Goal: Transaction & Acquisition: Purchase product/service

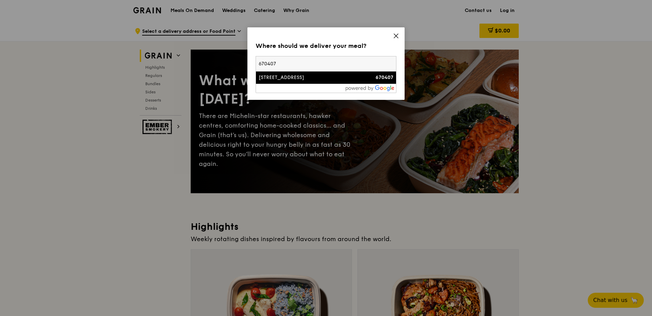
type input "670407"
click at [288, 79] on div "[STREET_ADDRESS]" at bounding box center [309, 77] width 101 height 7
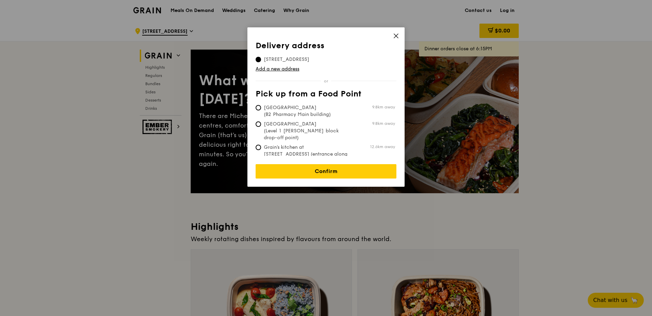
click at [263, 144] on span "Grain's kitchen at [STREET_ADDRESS] (entrance along [PERSON_NAME][GEOGRAPHIC_DA…" at bounding box center [307, 157] width 102 height 27
click at [261, 145] on input "Grain's kitchen at [STREET_ADDRESS] (entrance along [PERSON_NAME][GEOGRAPHIC_DA…" at bounding box center [258, 147] width 5 height 5
radio input "true"
click at [274, 60] on span "[STREET_ADDRESS]" at bounding box center [287, 59] width 62 height 7
click at [261, 60] on input "[STREET_ADDRESS]" at bounding box center [258, 59] width 5 height 5
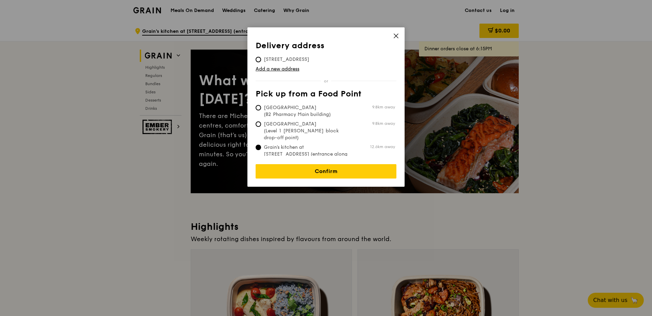
radio input "true"
click at [316, 171] on link "Confirm" at bounding box center [326, 171] width 141 height 14
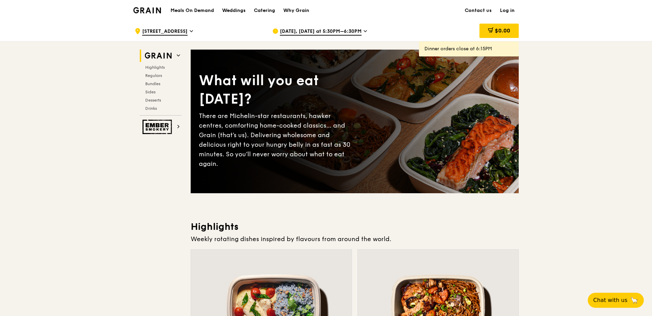
click at [334, 31] on span "[DATE], [DATE] at 5:30PM–6:30PM" at bounding box center [321, 32] width 82 height 8
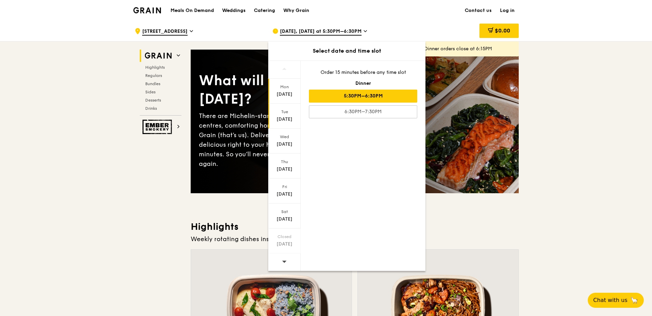
click at [283, 114] on div "[DATE]" at bounding box center [284, 116] width 32 height 25
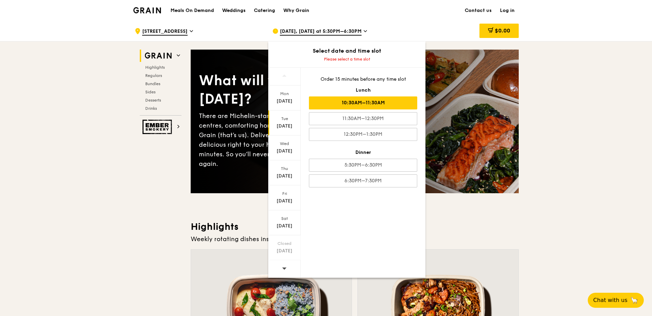
click at [382, 101] on div "10:30AM–11:30AM" at bounding box center [363, 102] width 108 height 13
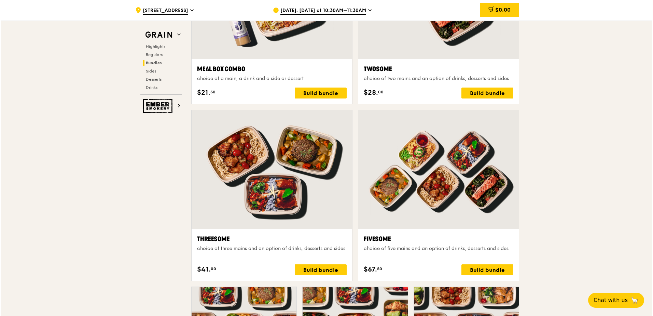
scroll to position [1230, 0]
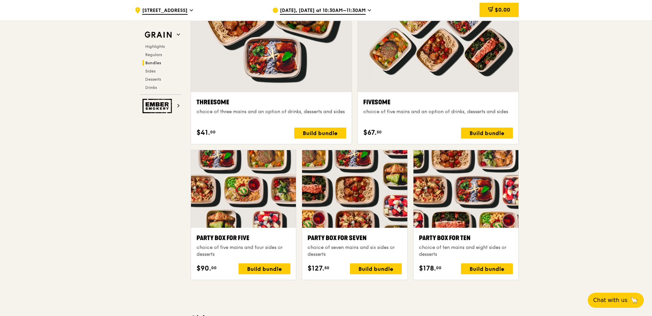
click at [465, 107] on div "Fivesome" at bounding box center [438, 102] width 150 height 10
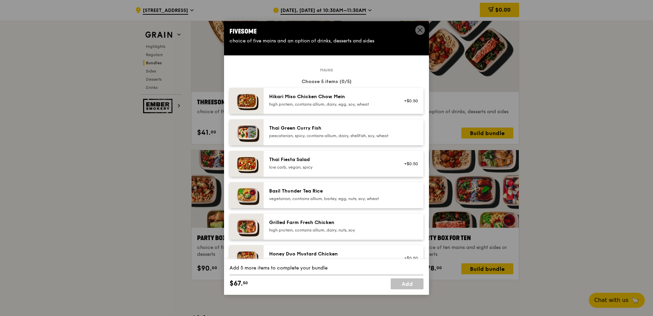
click at [315, 130] on div "Thai Green Curry Fish" at bounding box center [330, 128] width 123 height 7
click at [255, 128] on img at bounding box center [247, 132] width 34 height 26
click at [256, 132] on img at bounding box center [247, 132] width 34 height 26
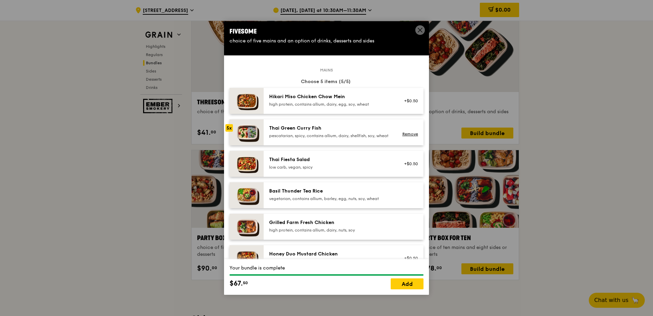
click at [256, 132] on img at bounding box center [247, 132] width 34 height 26
click at [255, 133] on img at bounding box center [247, 132] width 34 height 26
click at [404, 136] on link "Remove" at bounding box center [411, 134] width 16 height 5
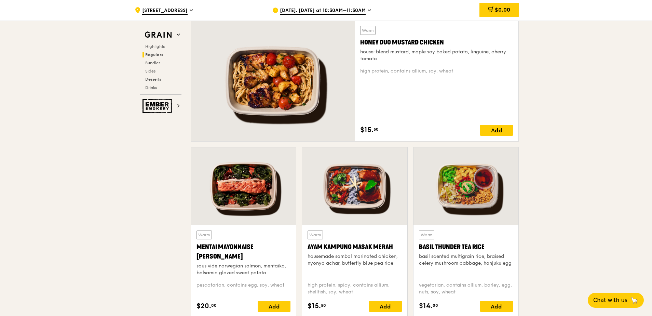
scroll to position [615, 0]
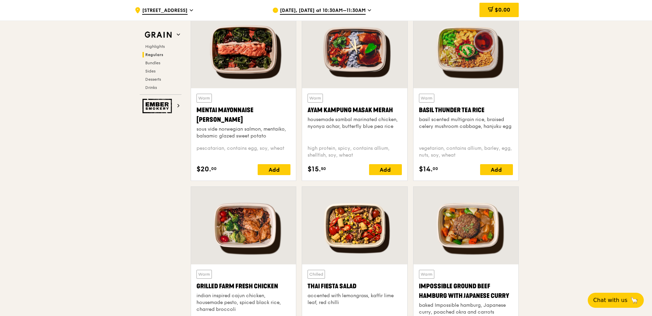
click at [261, 217] on div at bounding box center [243, 226] width 105 height 78
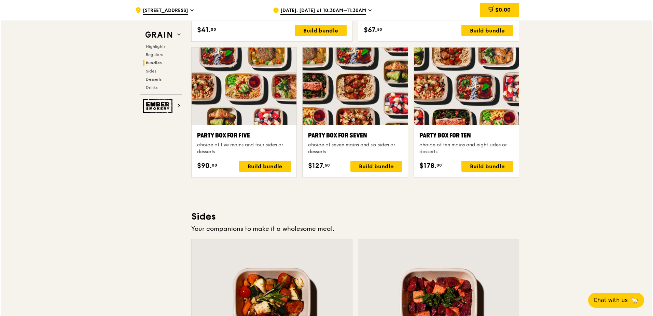
scroll to position [1196, 0]
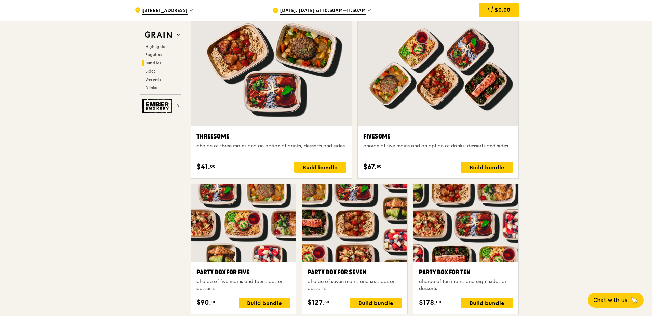
click at [403, 112] on div at bounding box center [438, 67] width 161 height 119
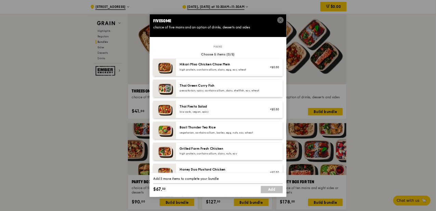
scroll to position [68, 0]
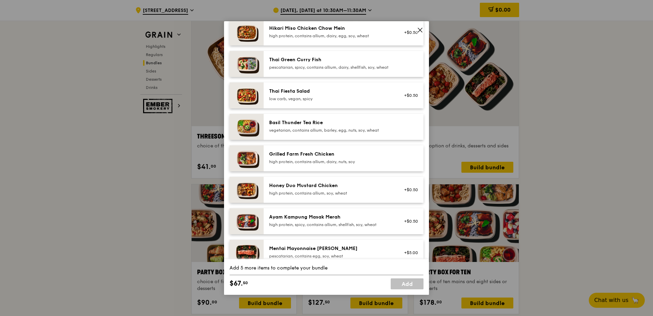
click at [245, 218] on img at bounding box center [247, 221] width 34 height 26
click at [252, 161] on img at bounding box center [247, 158] width 34 height 26
click at [256, 161] on img at bounding box center [247, 158] width 34 height 26
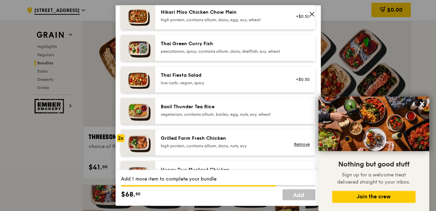
click at [236, 110] on div "Basil Thunder Tea Rice" at bounding box center [222, 106] width 123 height 7
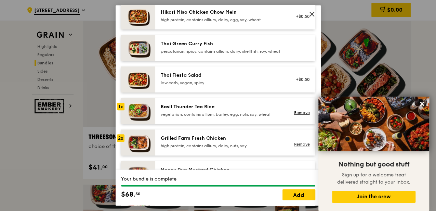
click at [229, 117] on div "vegetarian, contains allium, barley, egg, nuts, soy, wheat" at bounding box center [222, 113] width 123 height 5
click at [302, 115] on link "Remove" at bounding box center [302, 112] width 16 height 5
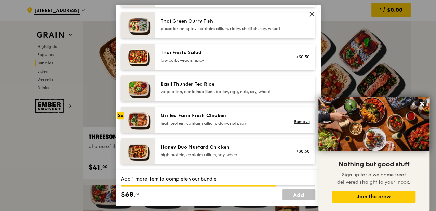
scroll to position [45, 0]
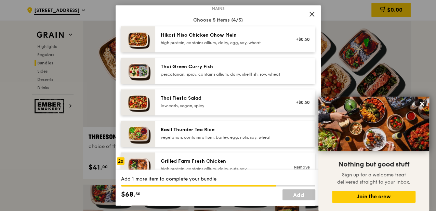
click at [201, 75] on div "pescatarian, spicy, contains allium, dairy, shellfish, soy, wheat" at bounding box center [222, 73] width 123 height 5
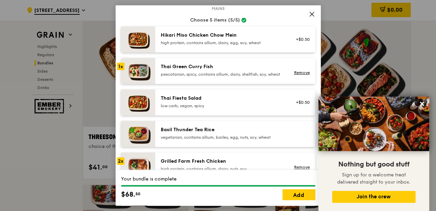
scroll to position [68, 0]
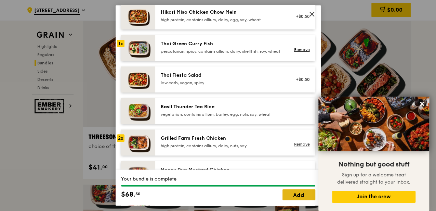
click at [293, 194] on link "Add" at bounding box center [298, 194] width 33 height 11
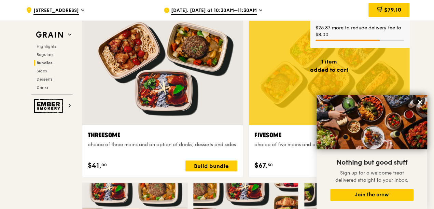
scroll to position [1242, 0]
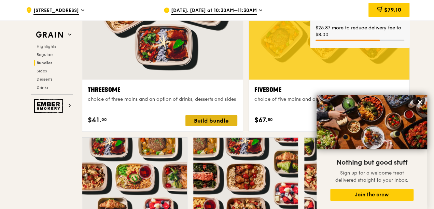
click at [210, 118] on div "Build bundle" at bounding box center [212, 120] width 52 height 11
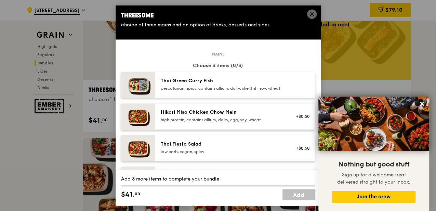
click at [314, 14] on icon at bounding box center [312, 14] width 6 height 6
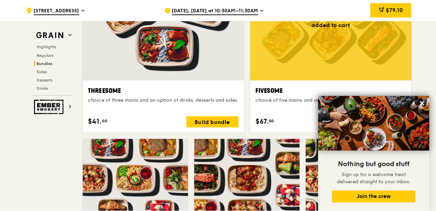
scroll to position [1264, 0]
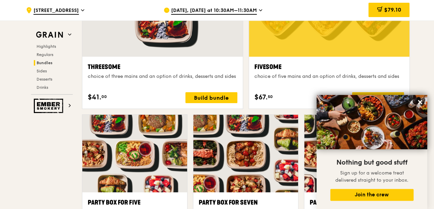
click at [288, 83] on div "Fivesome choice of five mains and an option of drinks, desserts and sides" at bounding box center [330, 74] width 150 height 25
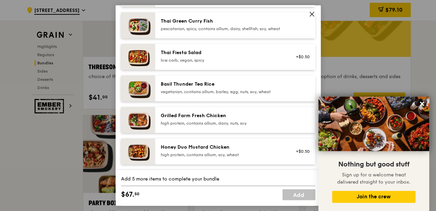
scroll to position [114, 0]
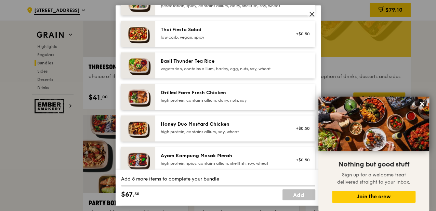
click at [310, 16] on icon at bounding box center [312, 14] width 4 height 4
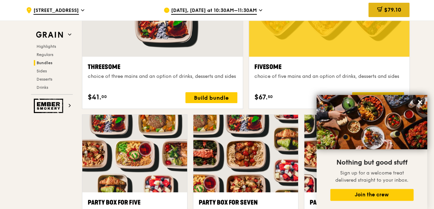
click at [385, 13] on div "$79.10" at bounding box center [389, 10] width 41 height 14
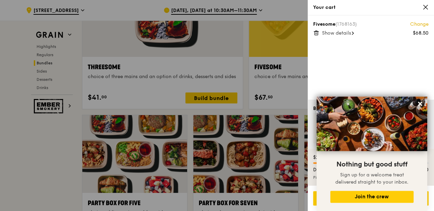
click at [349, 33] on span "Show details" at bounding box center [336, 33] width 29 height 6
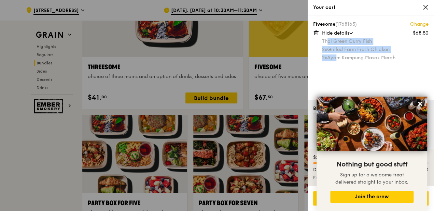
drag, startPoint x: 339, startPoint y: 57, endPoint x: 328, endPoint y: 43, distance: 17.3
click at [328, 43] on div "Thai Green [PERSON_NAME] Fish 2x Grilled Farm Fresh Chicken 2x Ayam Kampung Mas…" at bounding box center [375, 49] width 107 height 23
drag, startPoint x: 328, startPoint y: 43, endPoint x: 340, endPoint y: 49, distance: 12.8
click at [340, 49] on div "2x Grilled Farm Fresh Chicken" at bounding box center [375, 49] width 107 height 7
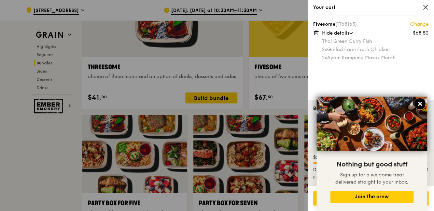
click at [422, 102] on icon at bounding box center [420, 103] width 4 height 4
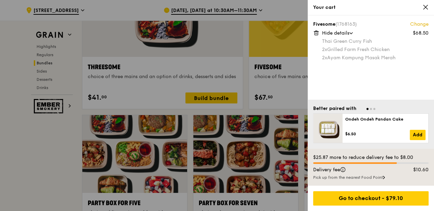
click at [344, 41] on div "Thai Green Curry Fish" at bounding box center [375, 41] width 107 height 7
click at [426, 5] on icon at bounding box center [426, 7] width 6 height 6
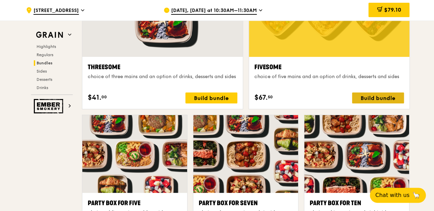
click at [375, 92] on div "Build bundle" at bounding box center [378, 97] width 52 height 11
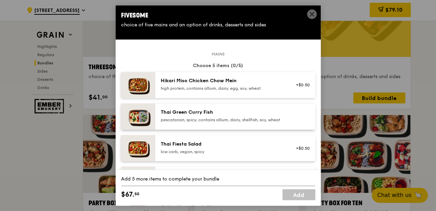
click at [309, 16] on icon at bounding box center [312, 14] width 6 height 6
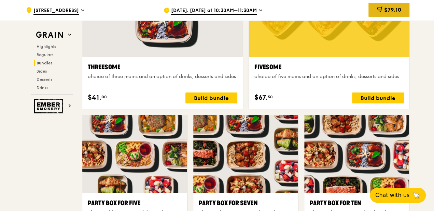
click at [388, 12] on span "$79.10" at bounding box center [392, 9] width 17 height 6
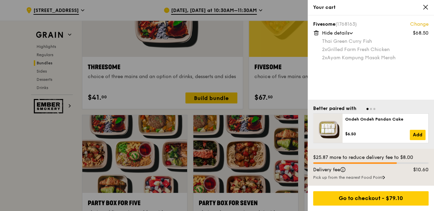
click at [423, 22] on link "Change" at bounding box center [419, 24] width 18 height 7
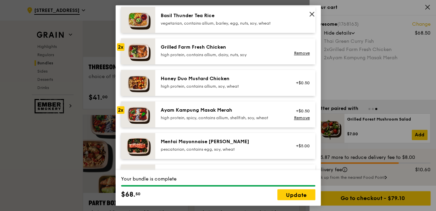
scroll to position [0, 0]
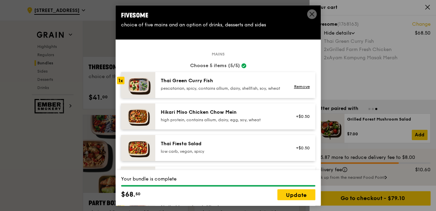
click at [137, 77] on img at bounding box center [138, 85] width 34 height 26
click at [139, 85] on img at bounding box center [138, 85] width 34 height 26
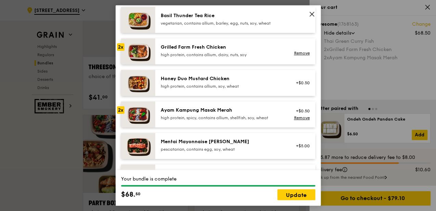
click at [141, 117] on img at bounding box center [138, 114] width 34 height 26
click at [313, 13] on icon at bounding box center [312, 14] width 6 height 6
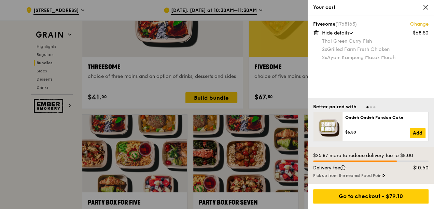
click at [419, 23] on link "Change" at bounding box center [419, 24] width 18 height 7
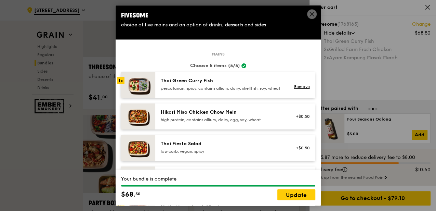
click at [151, 86] on img at bounding box center [138, 85] width 34 height 26
click at [305, 89] on link "Remove" at bounding box center [302, 86] width 16 height 5
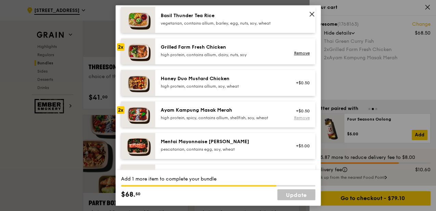
click at [294, 120] on link "Remove" at bounding box center [302, 117] width 16 height 5
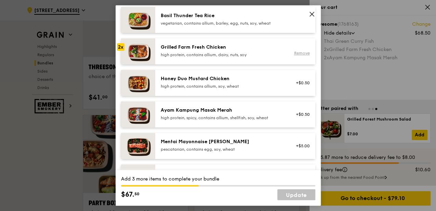
click at [300, 55] on link "Remove" at bounding box center [302, 53] width 16 height 5
click at [299, 117] on div "+$0.50" at bounding box center [301, 113] width 18 height 5
click at [299, 120] on div "+$0.50" at bounding box center [300, 114] width 26 height 15
click at [299, 120] on div "+$0.50 Remove" at bounding box center [300, 114] width 26 height 15
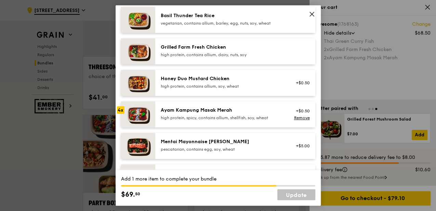
click at [299, 120] on div "+$0.50 Remove" at bounding box center [300, 114] width 26 height 15
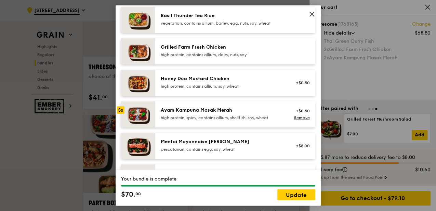
click at [299, 120] on div "+$0.50 Remove" at bounding box center [300, 114] width 26 height 15
click at [302, 197] on link "Update" at bounding box center [296, 194] width 38 height 11
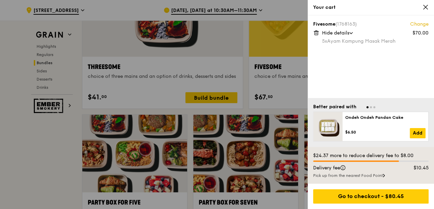
click at [251, 72] on div at bounding box center [217, 104] width 434 height 209
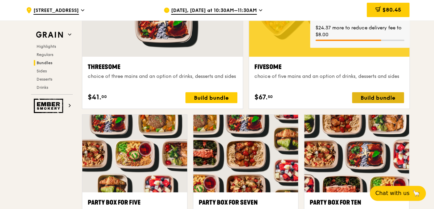
click at [394, 95] on div "Build bundle" at bounding box center [378, 97] width 52 height 11
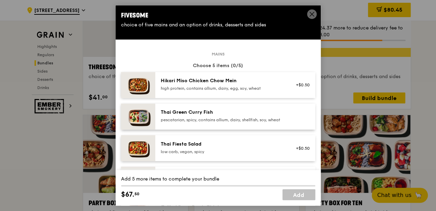
click at [216, 122] on div "pescatarian, spicy, contains allium, dairy, shellfish, soy, wheat" at bounding box center [222, 119] width 123 height 5
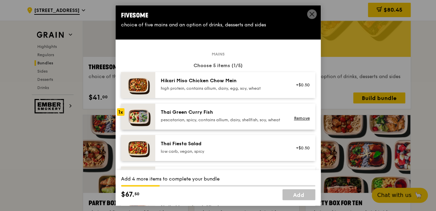
click at [222, 118] on div "pescatarian, spicy, contains allium, dairy, shellfish, soy, wheat" at bounding box center [222, 119] width 123 height 5
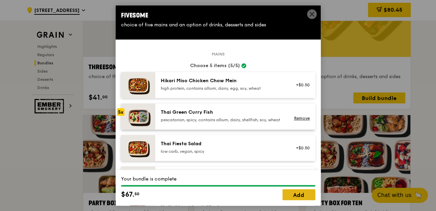
click at [302, 194] on link "Add" at bounding box center [298, 194] width 33 height 11
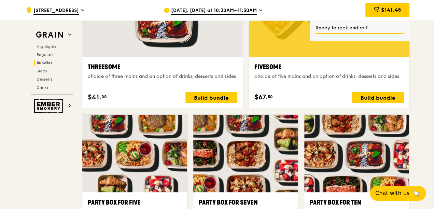
click at [379, 90] on div "Fivesome choice of five mains and an option of drinks, desserts and sides $67. …" at bounding box center [330, 82] width 150 height 41
click at [375, 96] on div "Build bundle" at bounding box center [378, 97] width 52 height 11
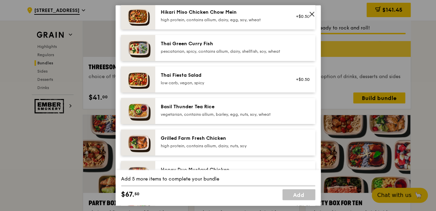
scroll to position [91, 0]
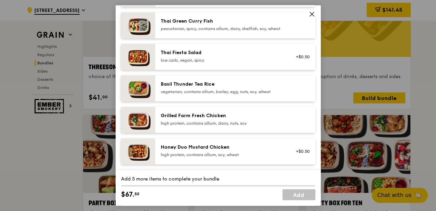
click at [231, 126] on div "high protein, contains allium, dairy, nuts, soy" at bounding box center [222, 122] width 123 height 5
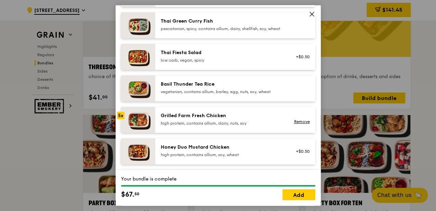
click at [231, 126] on div "high protein, contains allium, dairy, nuts, soy" at bounding box center [222, 122] width 123 height 5
click at [297, 195] on link "Add" at bounding box center [298, 194] width 33 height 11
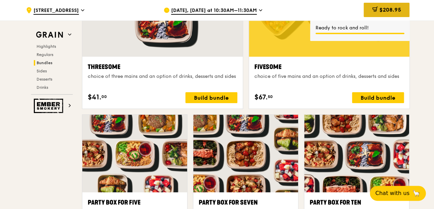
click at [382, 10] on span "$208.95" at bounding box center [390, 9] width 22 height 6
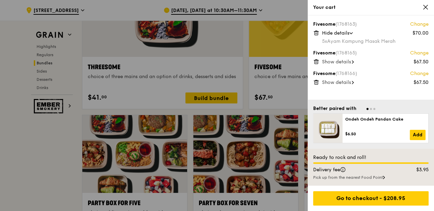
click at [277, 79] on div at bounding box center [217, 105] width 434 height 211
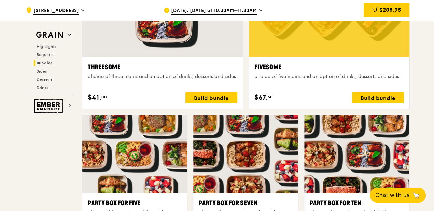
click at [348, 98] on div "$67. 50 Build bundle" at bounding box center [330, 97] width 150 height 11
click at [364, 96] on div "Build bundle" at bounding box center [378, 97] width 52 height 11
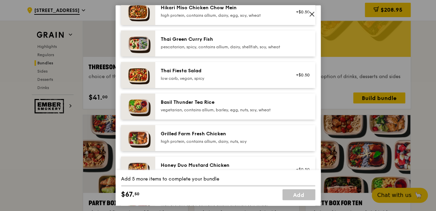
scroll to position [58, 0]
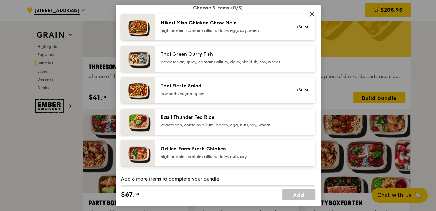
click at [182, 30] on div "high protein, contains allium, dairy, egg, soy, wheat" at bounding box center [222, 30] width 123 height 5
click at [244, 127] on div "vegetarian, contains allium, barley, egg, nuts, soy, wheat" at bounding box center [222, 124] width 123 height 5
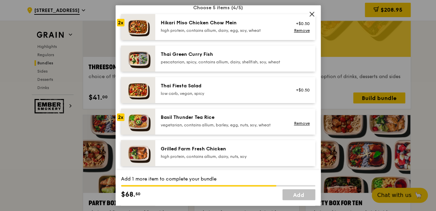
click at [244, 127] on div "vegetarian, contains allium, barley, egg, nuts, soy, wheat" at bounding box center [222, 124] width 123 height 5
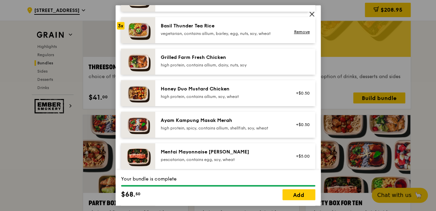
scroll to position [103, 0]
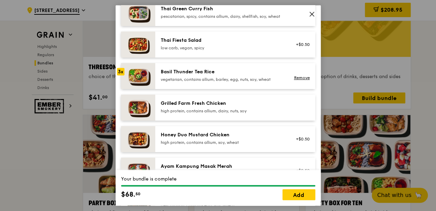
click at [187, 82] on div "vegetarian, contains allium, barley, egg, nuts, soy, wheat" at bounding box center [222, 79] width 123 height 5
click at [187, 81] on div "Basil Thunder Tea Rice vegetarian, contains allium, barley, egg, nuts, soy, whe…" at bounding box center [222, 75] width 123 height 14
click at [297, 80] on link "Remove" at bounding box center [302, 77] width 16 height 5
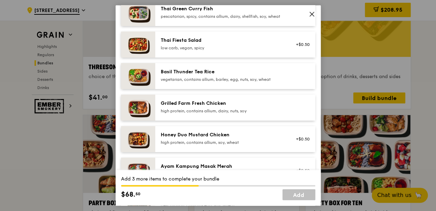
click at [220, 75] on div "Basil Thunder Tea Rice" at bounding box center [222, 71] width 123 height 7
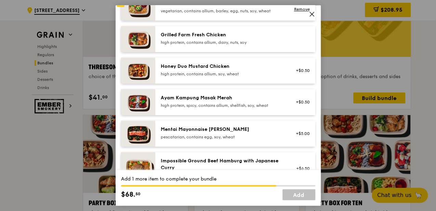
click at [201, 101] on div "Ayam Kampung Masak Merah" at bounding box center [222, 97] width 123 height 7
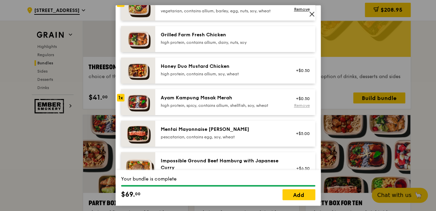
click at [294, 108] on link "Remove" at bounding box center [302, 105] width 16 height 5
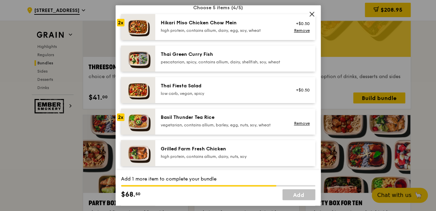
scroll to position [81, 0]
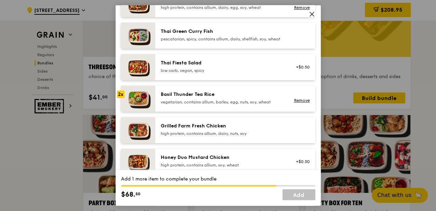
click at [218, 136] on div "high protein, contains allium, dairy, nuts, soy" at bounding box center [222, 133] width 123 height 5
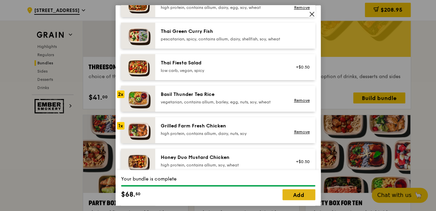
click at [301, 192] on link "Add" at bounding box center [298, 194] width 33 height 11
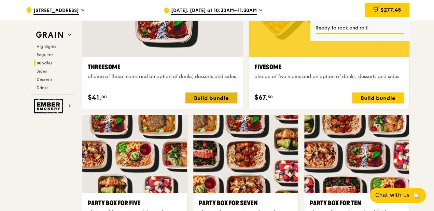
click at [194, 101] on div "Build bundle" at bounding box center [212, 97] width 52 height 11
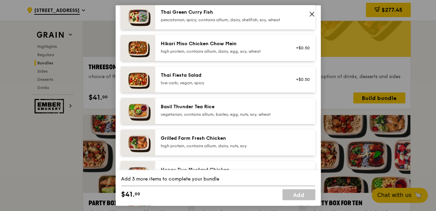
scroll to position [114, 0]
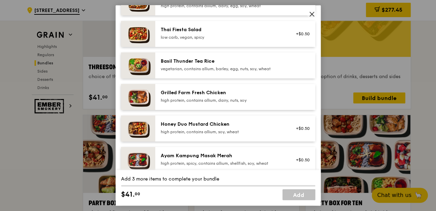
click at [222, 127] on div "Honey Duo Mustard Chicken" at bounding box center [222, 124] width 123 height 7
click at [234, 127] on div "Honey Duo Mustard Chicken" at bounding box center [222, 124] width 123 height 7
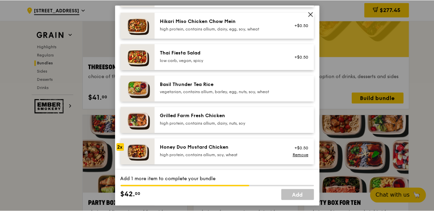
scroll to position [68, 0]
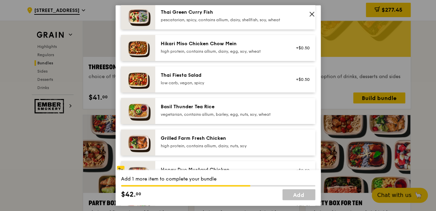
click at [172, 79] on div "Thai Fiesta Salad" at bounding box center [222, 75] width 123 height 7
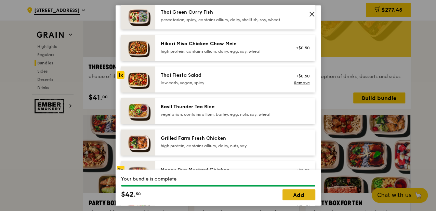
click at [298, 193] on link "Add" at bounding box center [298, 194] width 33 height 11
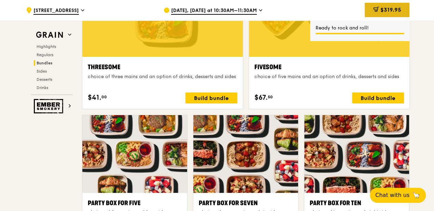
click at [395, 13] on span "$319.95" at bounding box center [390, 9] width 21 height 6
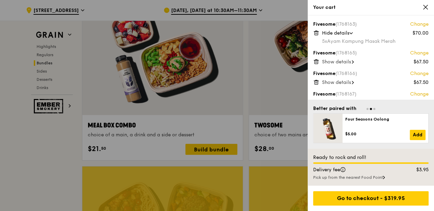
scroll to position [23, 0]
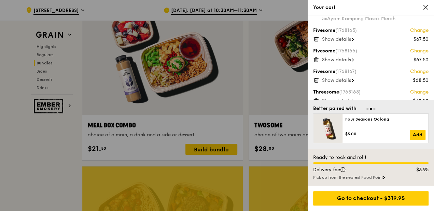
click at [353, 57] on div "Show details" at bounding box center [375, 59] width 107 height 7
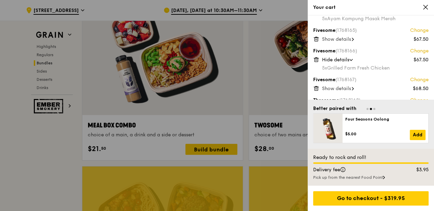
scroll to position [40, 0]
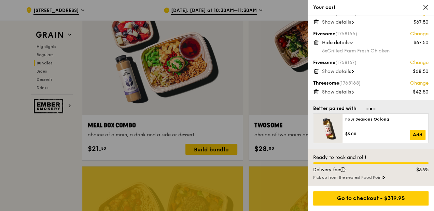
click at [354, 69] on span at bounding box center [353, 71] width 2 height 7
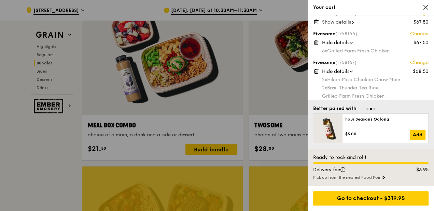
scroll to position [64, 0]
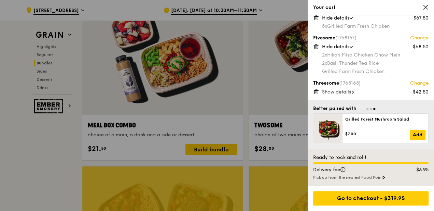
click at [354, 90] on span at bounding box center [353, 92] width 2 height 7
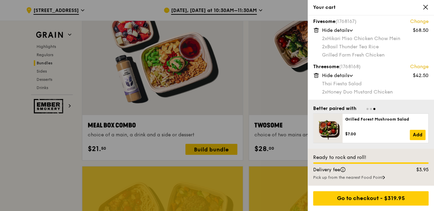
scroll to position [1082, 0]
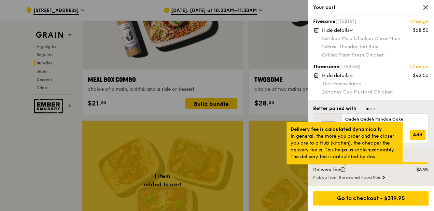
click at [343, 166] on div at bounding box center [344, 165] width 3 height 2
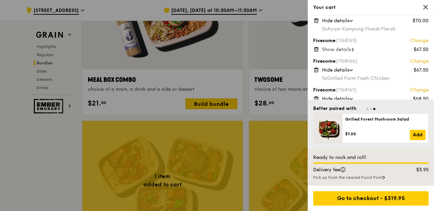
scroll to position [0, 0]
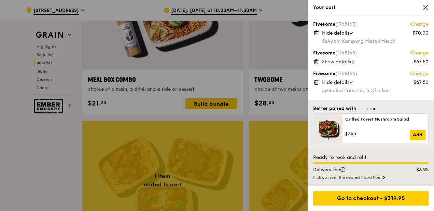
click at [353, 60] on span at bounding box center [353, 61] width 2 height 7
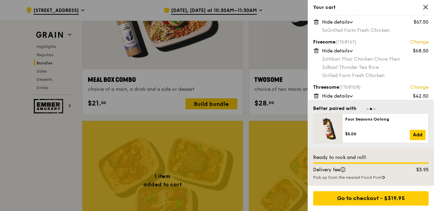
scroll to position [89, 0]
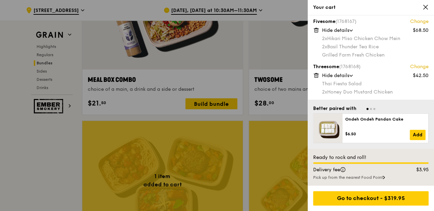
click at [385, 178] on icon at bounding box center [383, 177] width 1 height 3
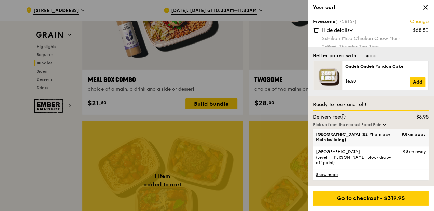
scroll to position [1105, 0]
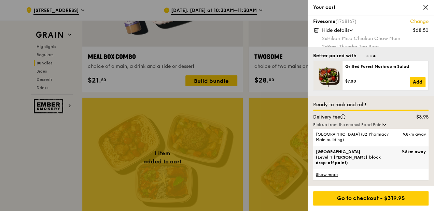
click at [403, 163] on label "[GEOGRAPHIC_DATA] (Level 1 [PERSON_NAME] block drop-off point) 9.8km away" at bounding box center [371, 157] width 110 height 17
click at [0, 0] on input "[GEOGRAPHIC_DATA] (Level 1 [PERSON_NAME] block drop-off point) 9.8km away" at bounding box center [0, 0] width 0 height 0
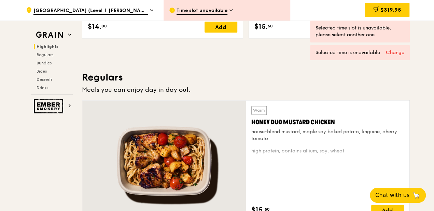
scroll to position [262, 0]
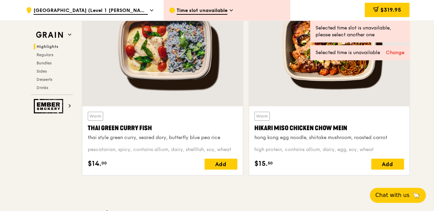
click at [219, 15] on div "Time slot unavailable" at bounding box center [227, 10] width 127 height 21
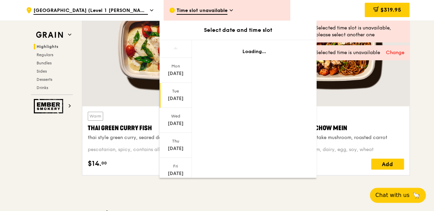
click at [174, 95] on div "[DATE]" at bounding box center [176, 98] width 30 height 7
click at [178, 96] on div "[DATE]" at bounding box center [176, 98] width 30 height 7
click at [170, 74] on div "[DATE]" at bounding box center [176, 73] width 30 height 7
click at [176, 116] on div "Wed" at bounding box center [176, 115] width 30 height 5
click at [128, 8] on span "[GEOGRAPHIC_DATA] (Level 1 [PERSON_NAME] block drop-off point)" at bounding box center [90, 11] width 114 height 8
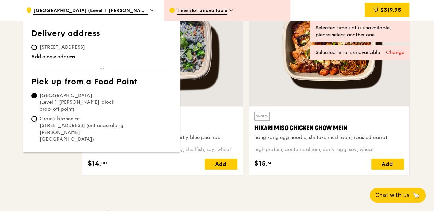
click at [57, 115] on span "Grain's kitchen at [STREET_ADDRESS] (entrance along [PERSON_NAME][GEOGRAPHIC_DA…" at bounding box center [82, 128] width 102 height 27
click at [37, 116] on input "Grain's kitchen at [STREET_ADDRESS] (entrance along [PERSON_NAME][GEOGRAPHIC_DA…" at bounding box center [33, 118] width 5 height 5
radio input "true"
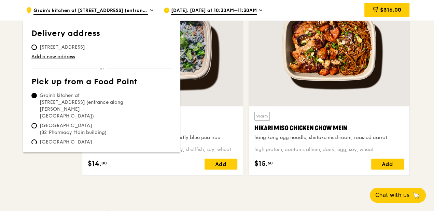
click at [231, 4] on div "[DATE], [DATE] at 10:30AM–11:30AM" at bounding box center [227, 10] width 127 height 21
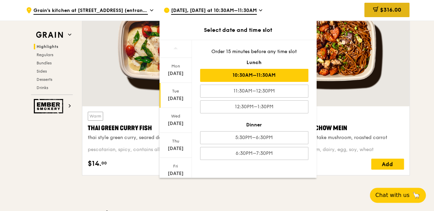
click at [406, 8] on div "$316.00" at bounding box center [387, 10] width 45 height 14
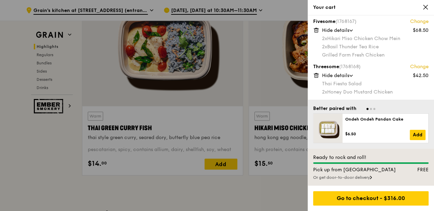
click at [196, 210] on div at bounding box center [217, 105] width 434 height 211
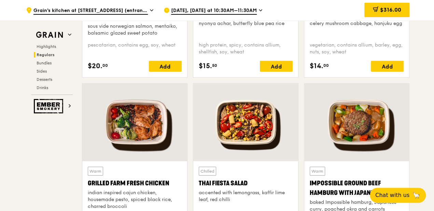
scroll to position [649, 0]
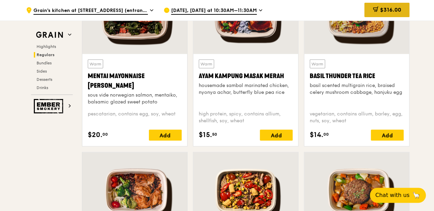
click at [388, 9] on span "$316.00" at bounding box center [390, 9] width 21 height 6
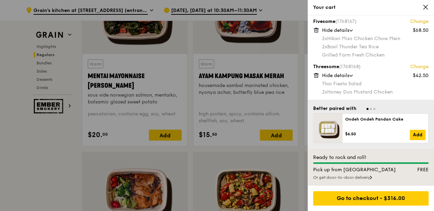
click at [369, 176] on div "Or get door-to-door delivery" at bounding box center [371, 176] width 116 height 5
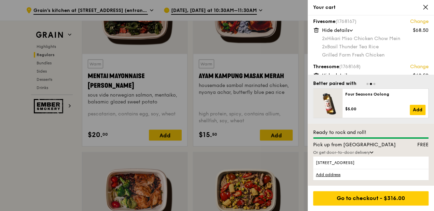
click at [396, 146] on div "Pick up from [GEOGRAPHIC_DATA]" at bounding box center [355, 144] width 93 height 7
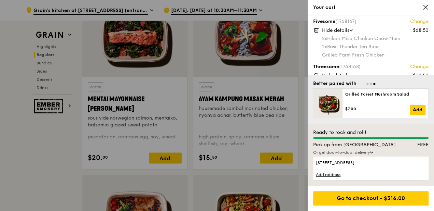
scroll to position [672, 0]
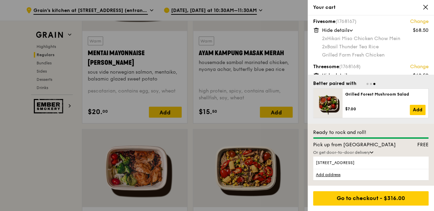
click at [395, 75] on div "Better paired with Ondeh Ondeh Pandan Cake $6.50 Add Four Seasons Oolong $5.00 …" at bounding box center [371, 98] width 126 height 49
click at [395, 71] on div "Threesome (1768168) Change $42.50 Hide details Thai Fiesta Salad 2x Honey Duo M…" at bounding box center [371, 78] width 116 height 31
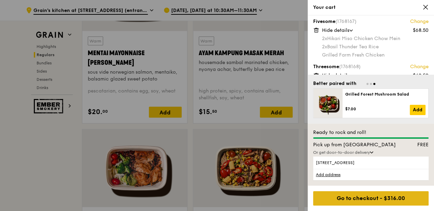
click at [380, 199] on div "Go to checkout - $316.00" at bounding box center [371, 198] width 116 height 14
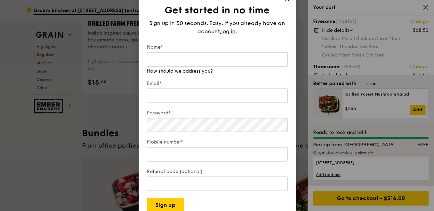
scroll to position [991, 0]
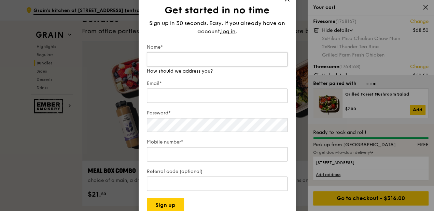
click at [192, 54] on input "Name*" at bounding box center [217, 59] width 141 height 14
type input "M"
type input "[PERSON_NAME] CHUA"
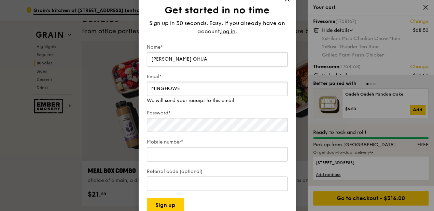
type input "[EMAIL_ADDRESS][DOMAIN_NAME]"
type input "91278972"
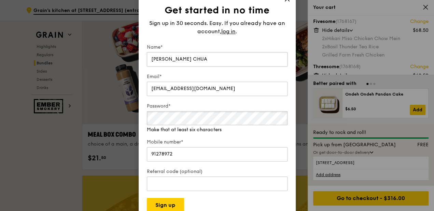
scroll to position [1028, 0]
click at [174, 206] on button "Sign up" at bounding box center [165, 205] width 37 height 14
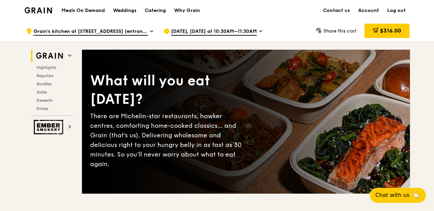
click at [125, 30] on span "Grain's kitchen at [STREET_ADDRESS] (entrance along [PERSON_NAME][GEOGRAPHIC_DA…" at bounding box center [90, 32] width 114 height 8
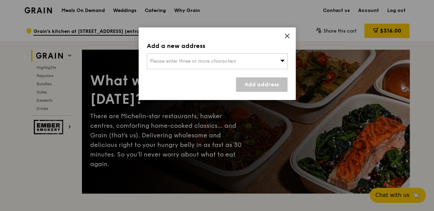
click at [209, 59] on span "Please enter three or more characters" at bounding box center [193, 61] width 86 height 6
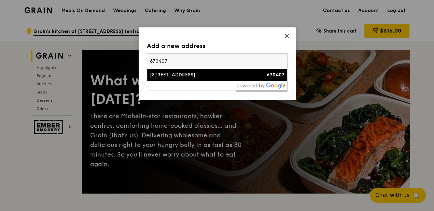
type input "670407"
click at [201, 72] on div "[STREET_ADDRESS]" at bounding box center [200, 74] width 101 height 7
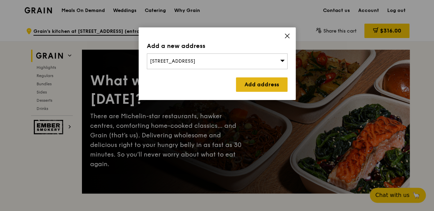
click at [257, 82] on link "Add address" at bounding box center [262, 84] width 52 height 14
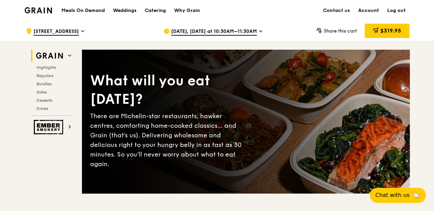
click at [50, 33] on span "[STREET_ADDRESS]" at bounding box center [55, 32] width 45 height 8
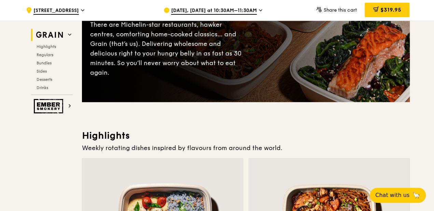
scroll to position [205, 0]
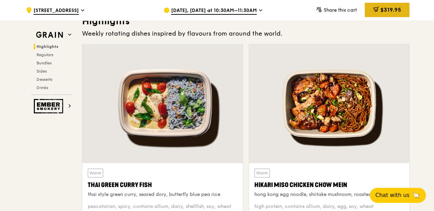
click at [396, 9] on span "$319.95" at bounding box center [390, 9] width 21 height 6
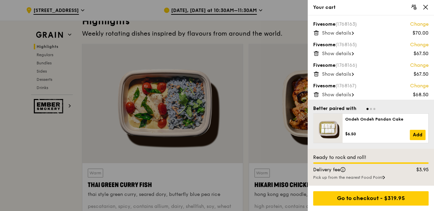
scroll to position [23, 0]
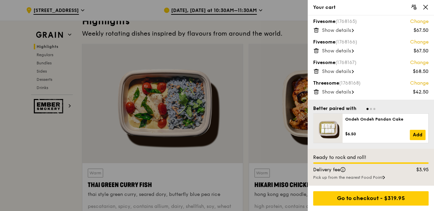
click at [349, 94] on span "Show details" at bounding box center [336, 92] width 29 height 6
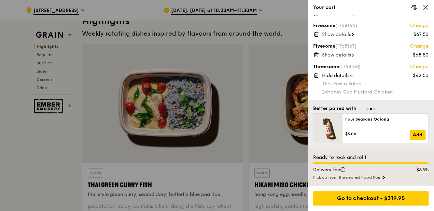
scroll to position [296, 0]
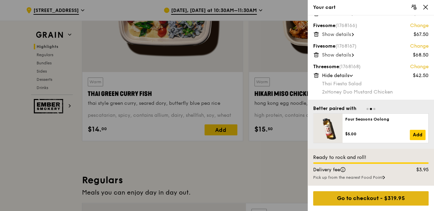
click at [391, 198] on div "Go to checkout - $319.95" at bounding box center [371, 198] width 116 height 14
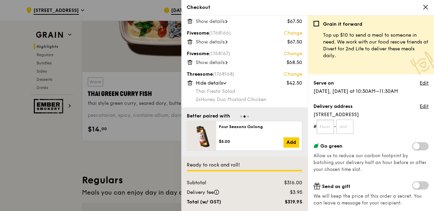
click at [325, 127] on input "text" at bounding box center [325, 126] width 17 height 14
type input "01"
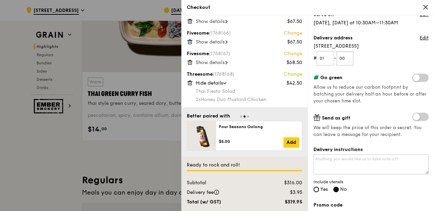
scroll to position [114, 0]
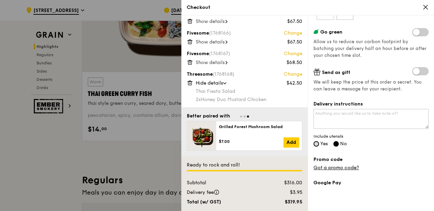
type input "00"
click at [318, 141] on input "Yes" at bounding box center [316, 143] width 5 height 5
radio input "true"
radio input "false"
click at [329, 121] on textarea "Delivery instructions" at bounding box center [371, 119] width 115 height 20
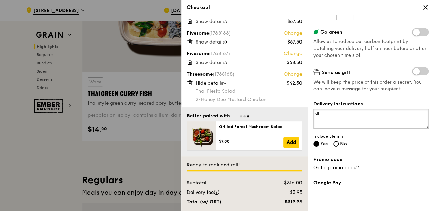
type textarea "dli"
type textarea "e"
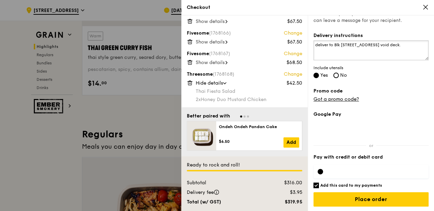
scroll to position [410, 0]
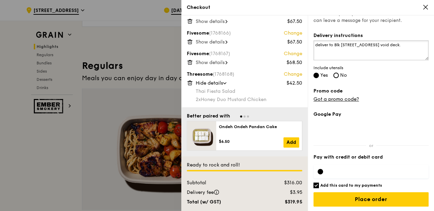
type textarea "deliver to Blk 407 Fajar Road void deck."
click at [321, 170] on div at bounding box center [320, 170] width 5 height 5
click at [321, 172] on div at bounding box center [320, 170] width 5 height 5
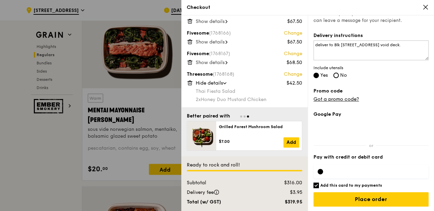
scroll to position [661, 0]
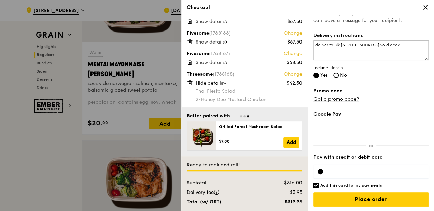
click at [352, 176] on div at bounding box center [371, 171] width 115 height 14
